Goal: Information Seeking & Learning: Understand process/instructions

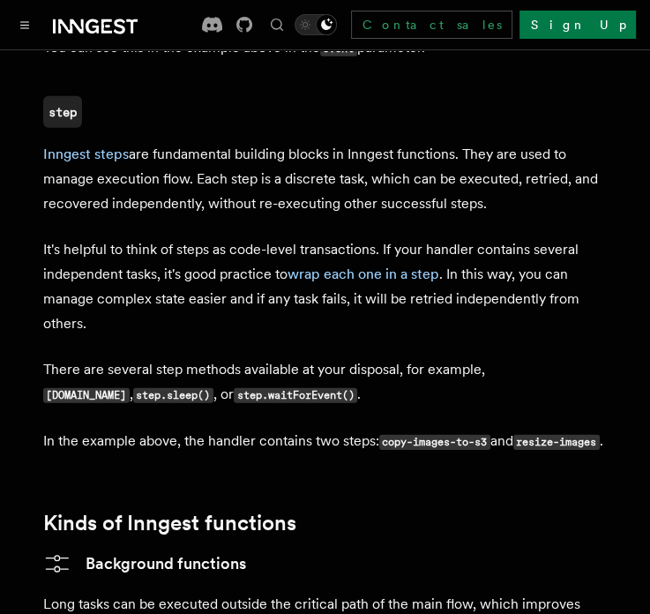
scroll to position [2405, 0]
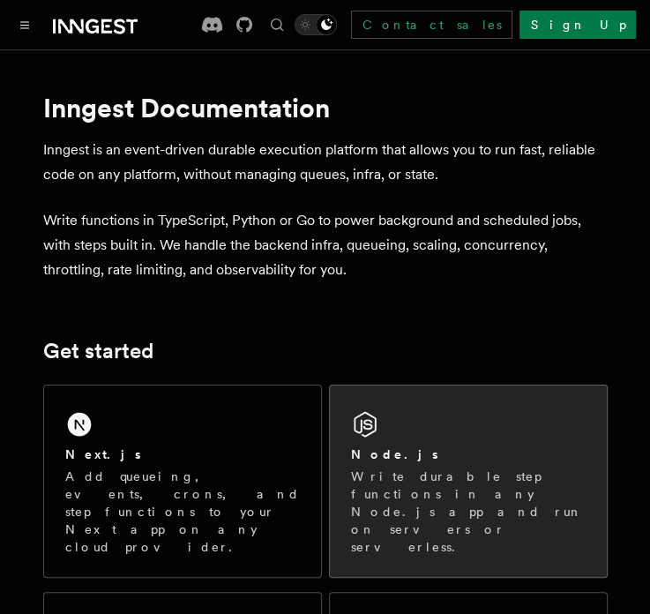
click at [411, 461] on div "Node.js" at bounding box center [468, 455] width 235 height 19
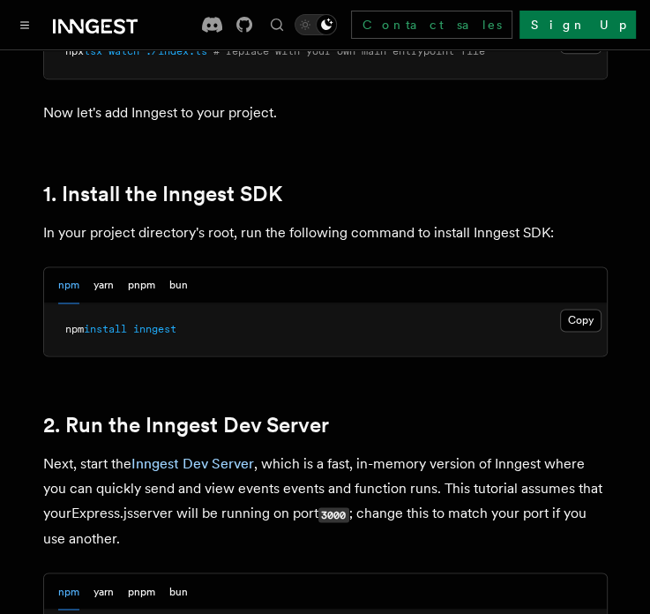
scroll to position [1076, 0]
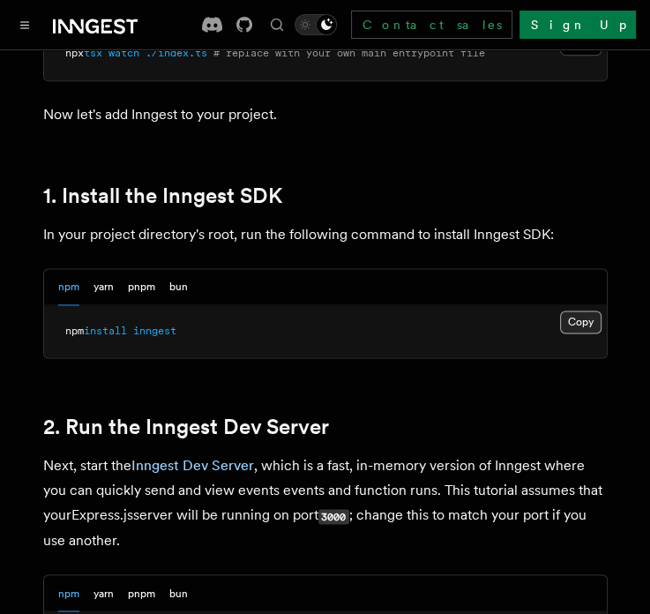
click at [574, 329] on button "Copy Copied" at bounding box center [580, 322] width 41 height 23
click at [572, 322] on button "Copy Copied" at bounding box center [580, 322] width 41 height 23
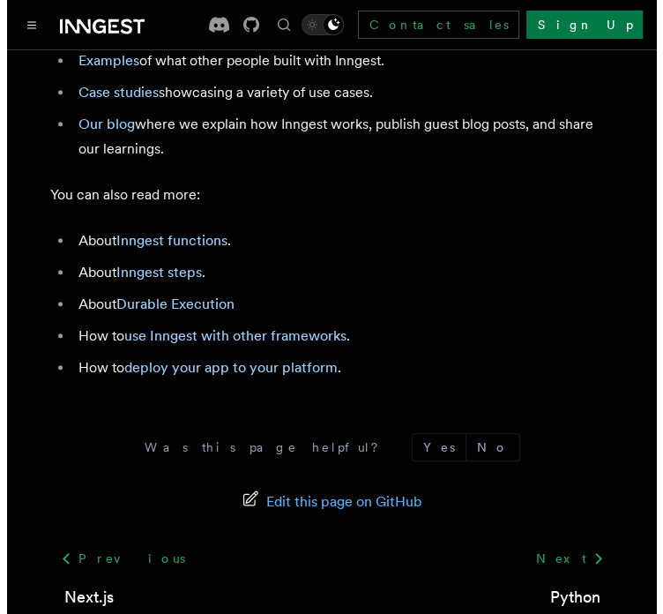
scroll to position [10485, 0]
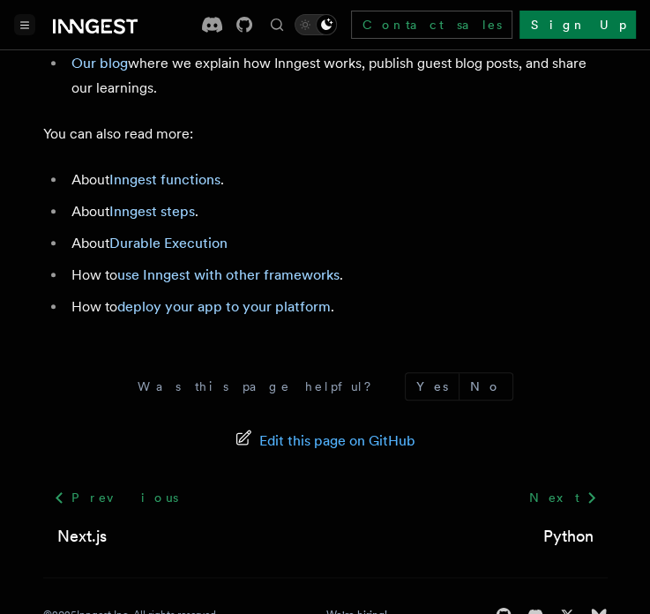
click at [20, 26] on icon "Toggle navigation" at bounding box center [24, 25] width 9 height 8
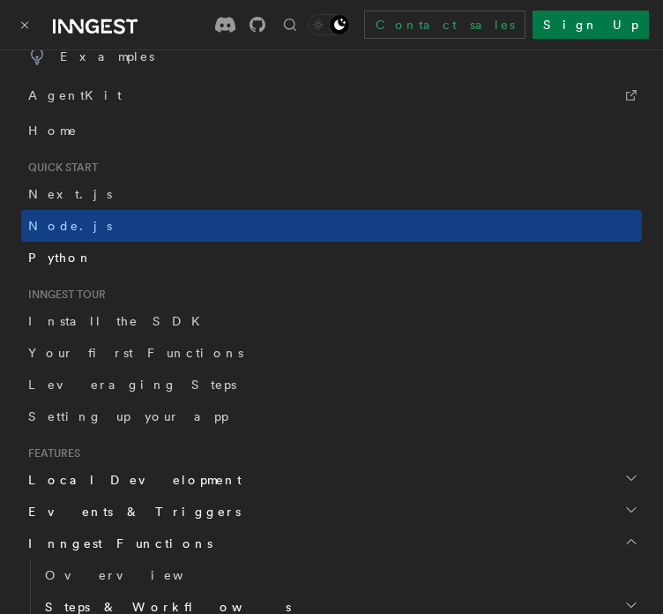
scroll to position [0, 0]
